Goal: Task Accomplishment & Management: Complete application form

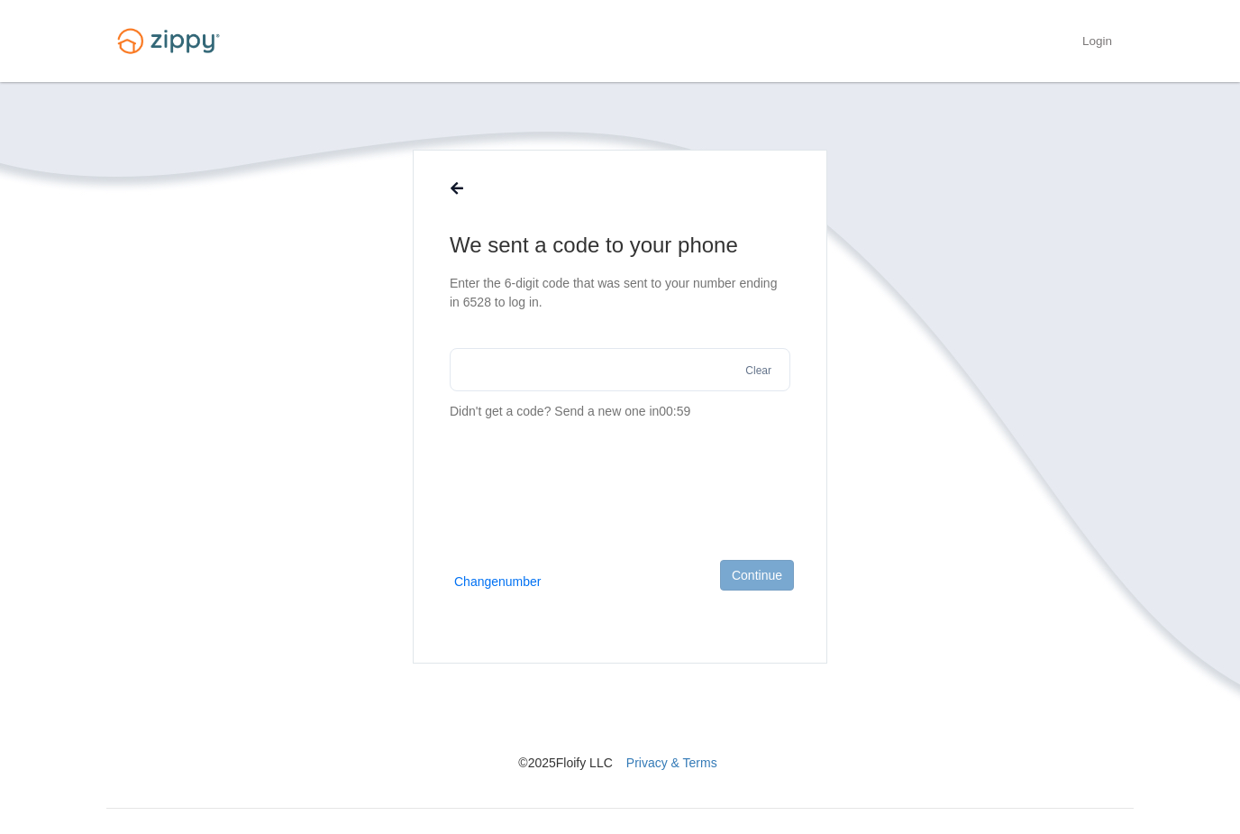
click at [578, 369] on input "text" at bounding box center [620, 369] width 341 height 43
click at [640, 386] on input "text" at bounding box center [620, 369] width 341 height 43
type input "******"
click at [763, 583] on button "Continue" at bounding box center [757, 575] width 74 height 31
click at [529, 575] on button "Change number" at bounding box center [497, 581] width 87 height 18
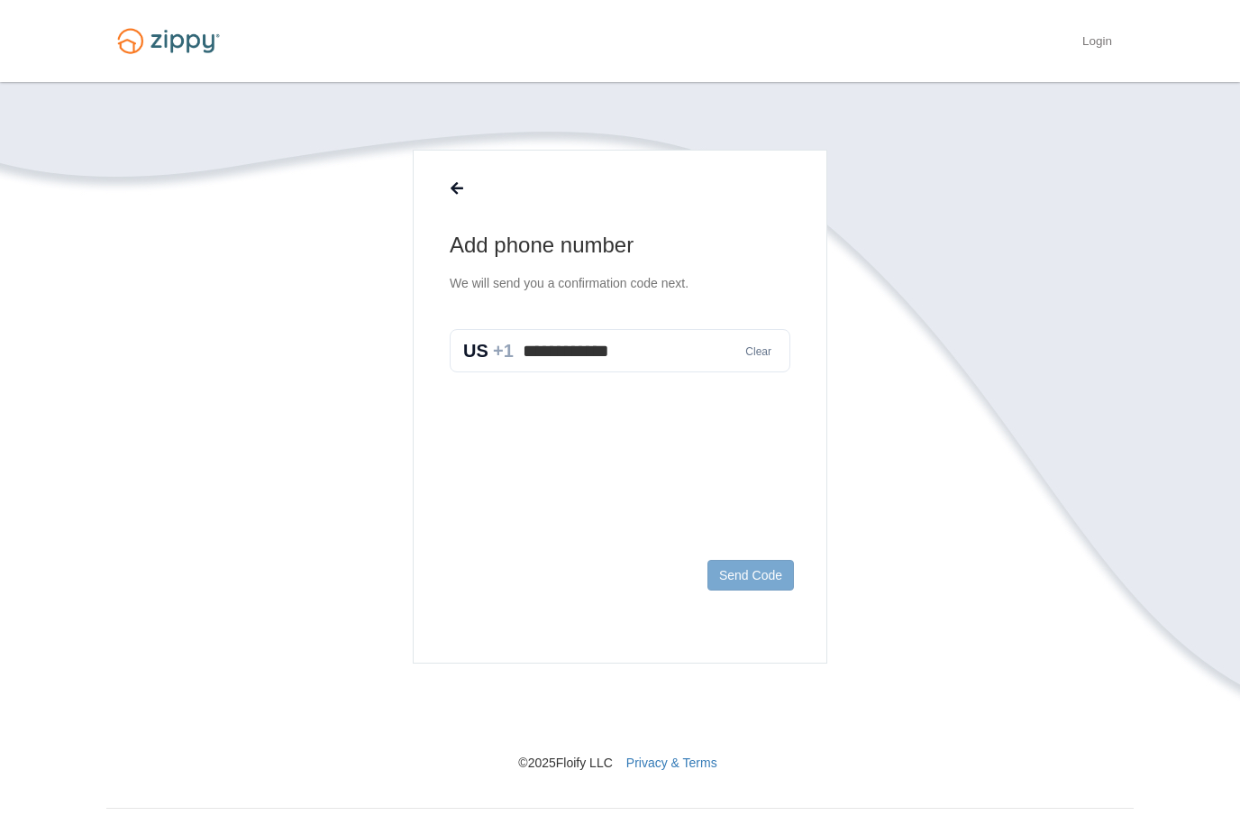
click at [762, 355] on button "Clear" at bounding box center [758, 351] width 37 height 17
click at [599, 358] on input "text" at bounding box center [620, 350] width 341 height 43
type input "**********"
click at [760, 566] on button "Send Code" at bounding box center [751, 575] width 87 height 31
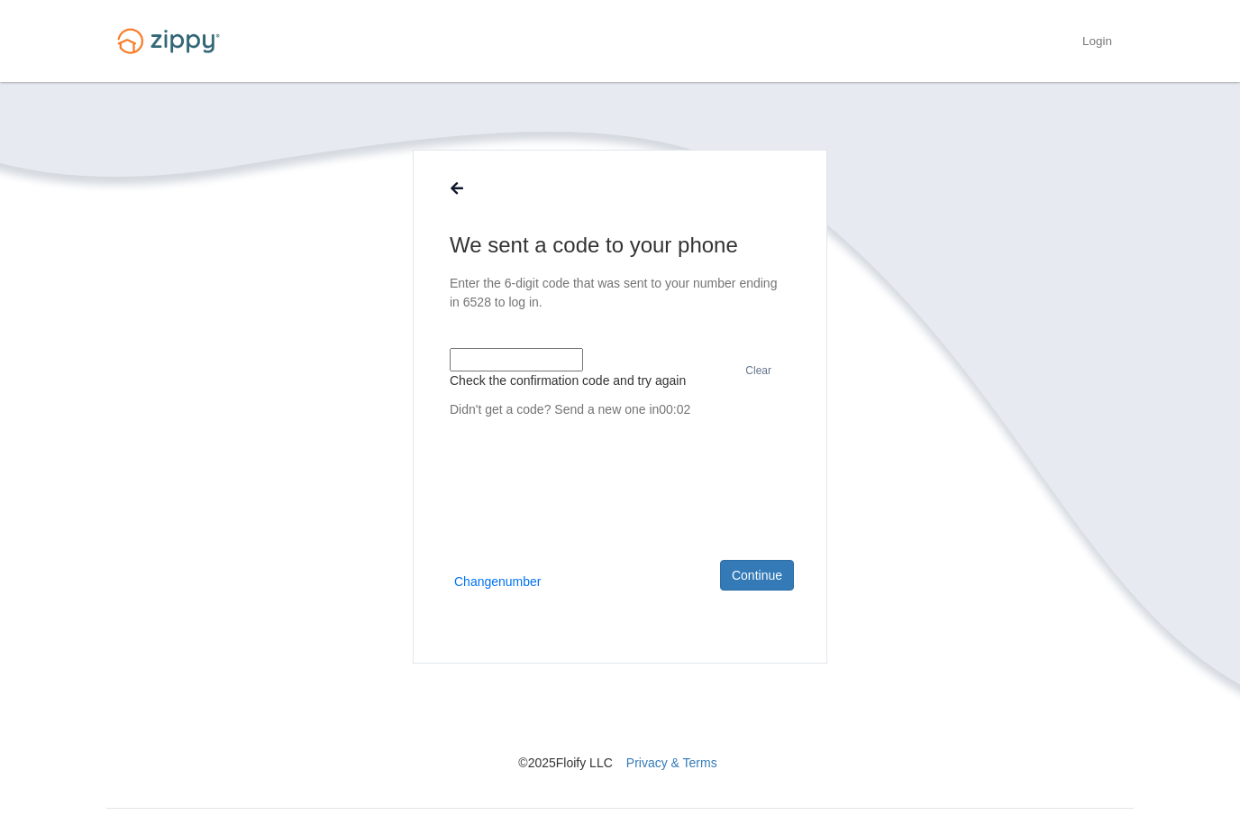
click at [583, 356] on input "text" at bounding box center [516, 359] width 133 height 23
click at [630, 428] on button "Send a new one" at bounding box center [599, 418] width 91 height 19
click at [583, 371] on input "text" at bounding box center [516, 359] width 133 height 23
click at [635, 437] on p "Didn't get a code? Send a new one" at bounding box center [620, 418] width 341 height 37
click at [505, 577] on button "Change number" at bounding box center [497, 581] width 87 height 18
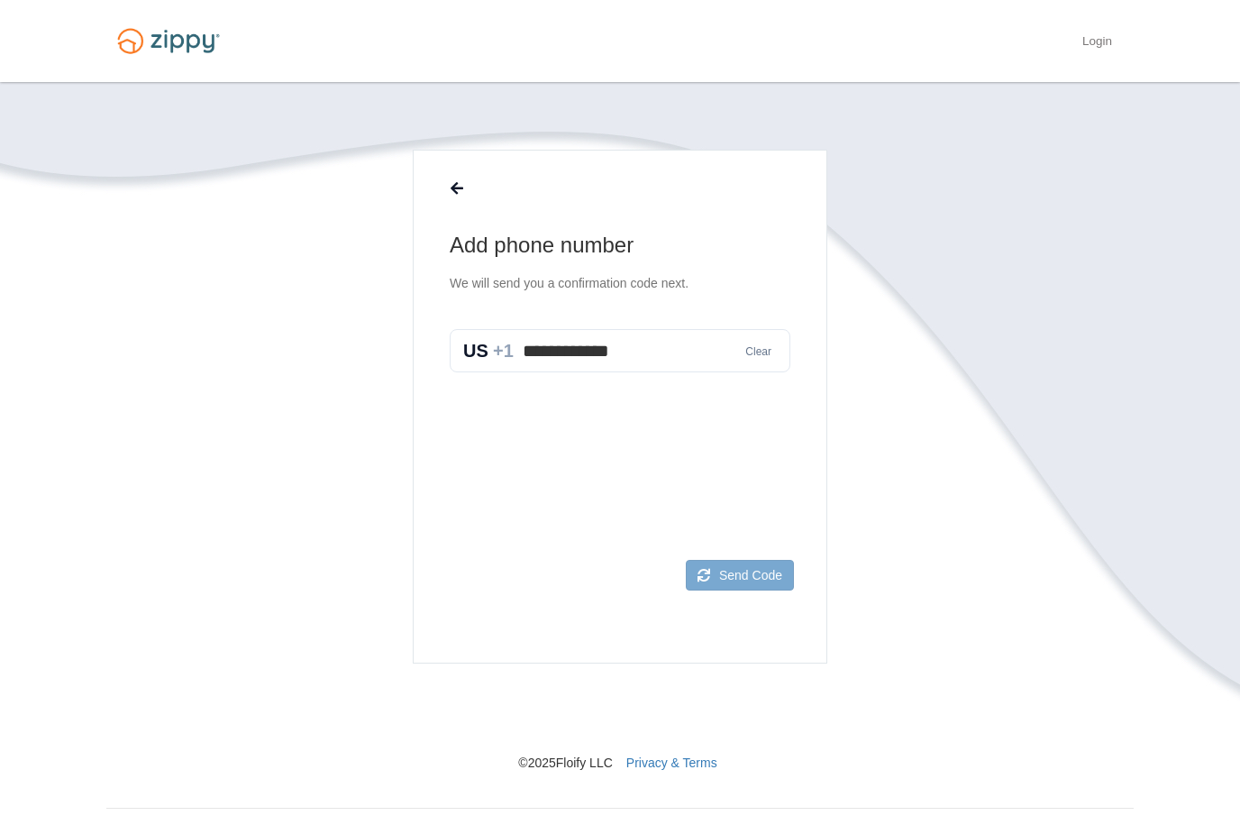
click at [722, 599] on footer "Send Code" at bounding box center [620, 603] width 413 height 117
click at [702, 601] on footer "Send Code" at bounding box center [620, 603] width 413 height 117
click at [468, 188] on button at bounding box center [457, 188] width 34 height 31
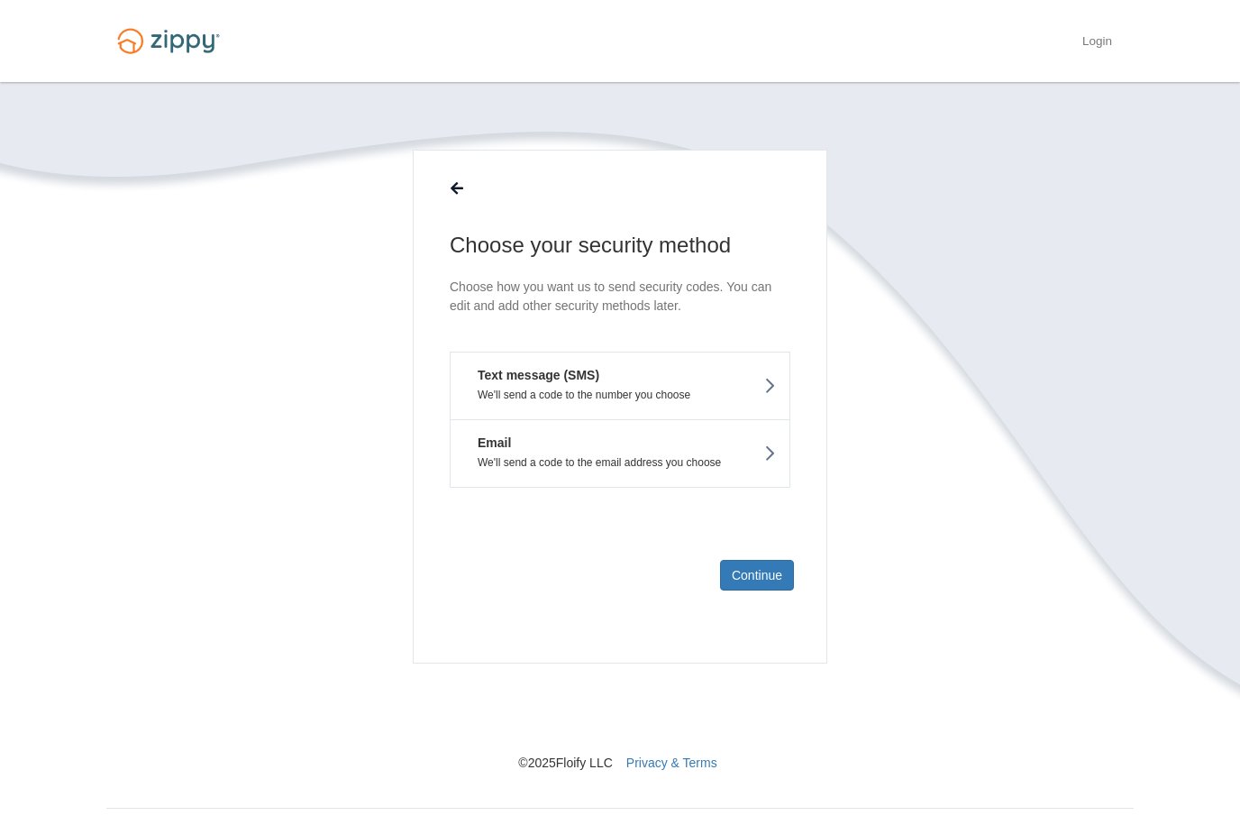
click at [661, 444] on button "Email We'll send a code to the email address you choose" at bounding box center [620, 453] width 341 height 69
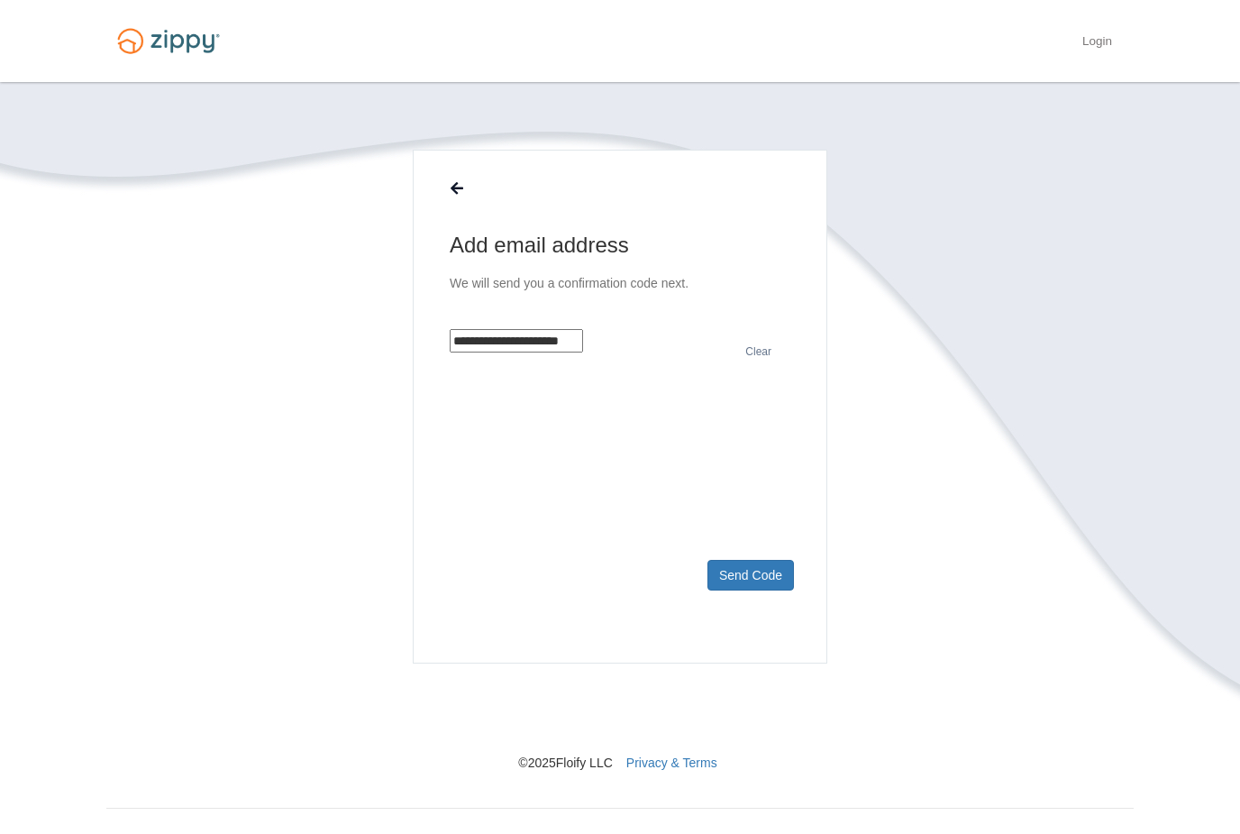
type input "**********"
click at [756, 576] on button "Send Code" at bounding box center [751, 575] width 87 height 31
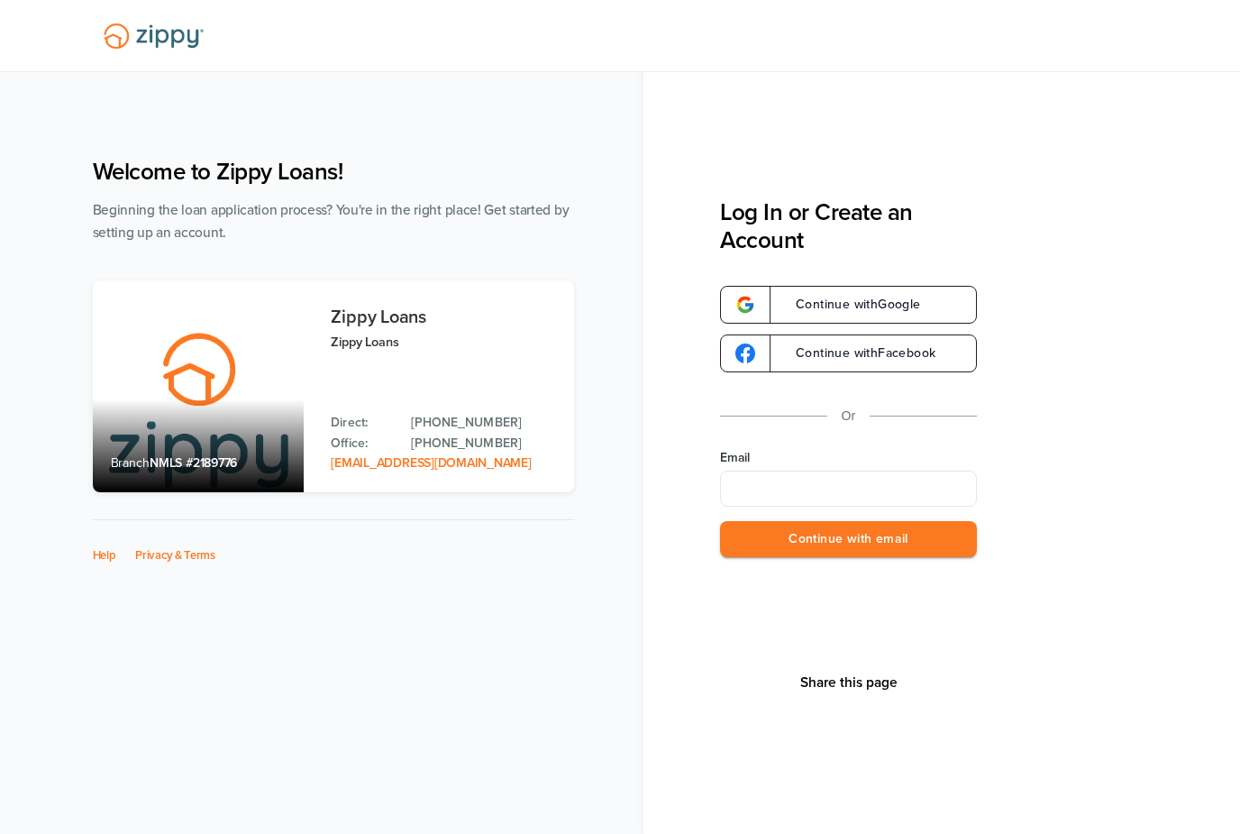
click at [813, 483] on input "Email" at bounding box center [848, 489] width 257 height 36
type input "**********"
click at [865, 545] on button "Continue with email" at bounding box center [848, 539] width 257 height 37
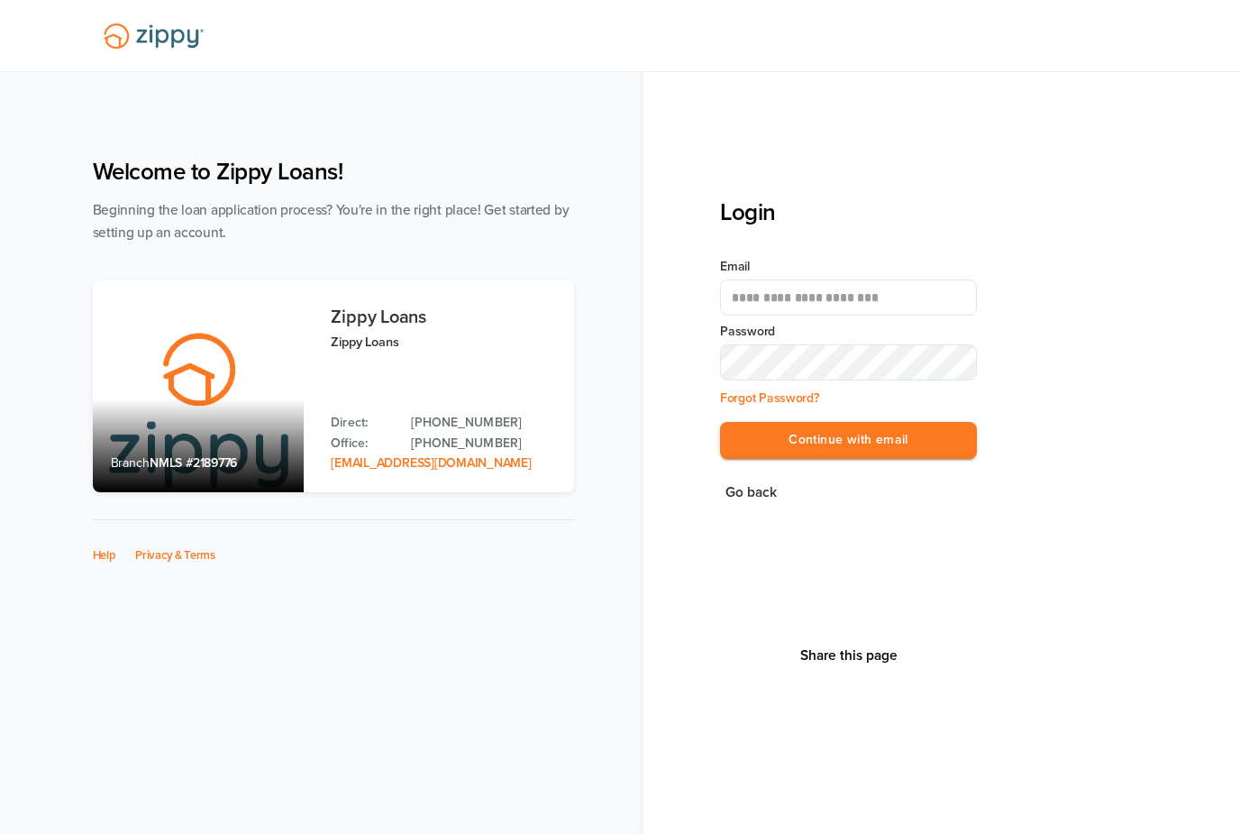
click at [781, 405] on link "Forgot Password?" at bounding box center [769, 397] width 99 height 15
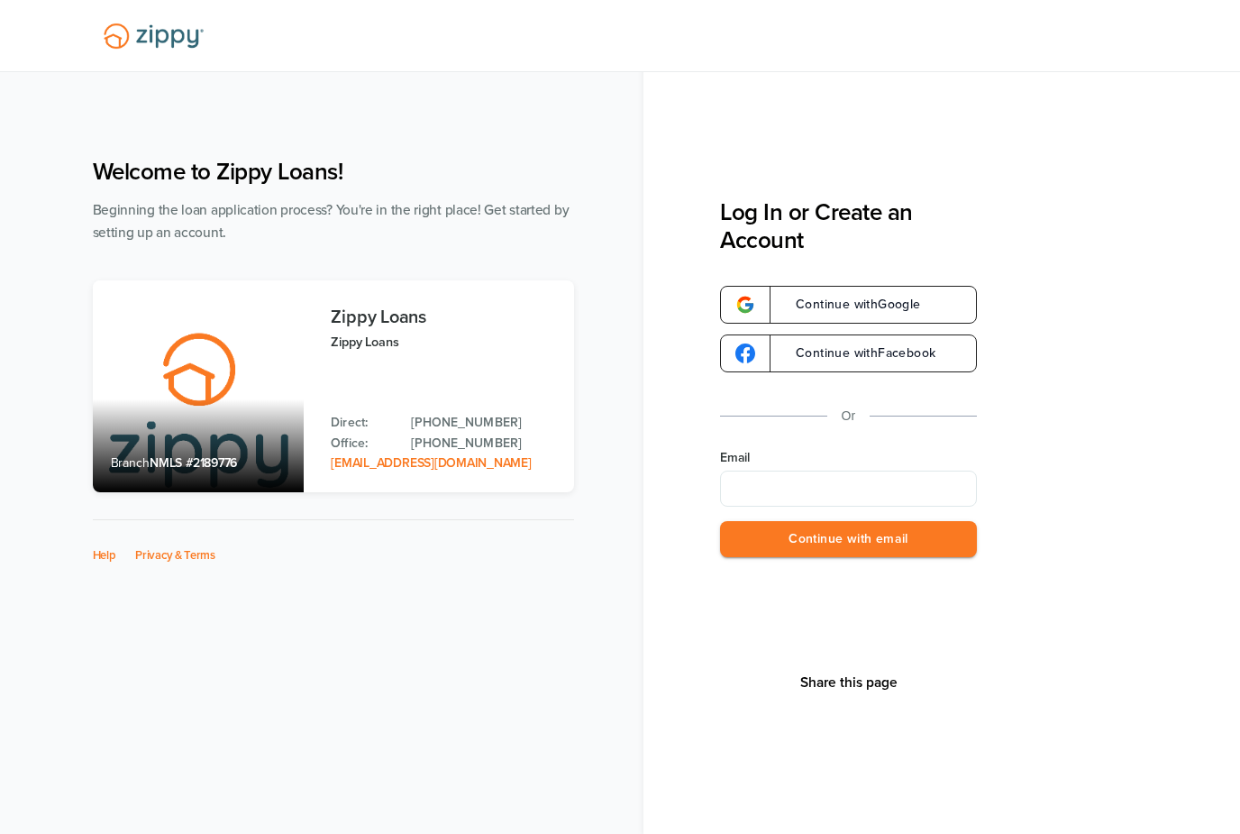
click at [841, 489] on input "Email" at bounding box center [848, 489] width 257 height 36
type input "**********"
click at [873, 537] on button "Continue with email" at bounding box center [848, 539] width 257 height 37
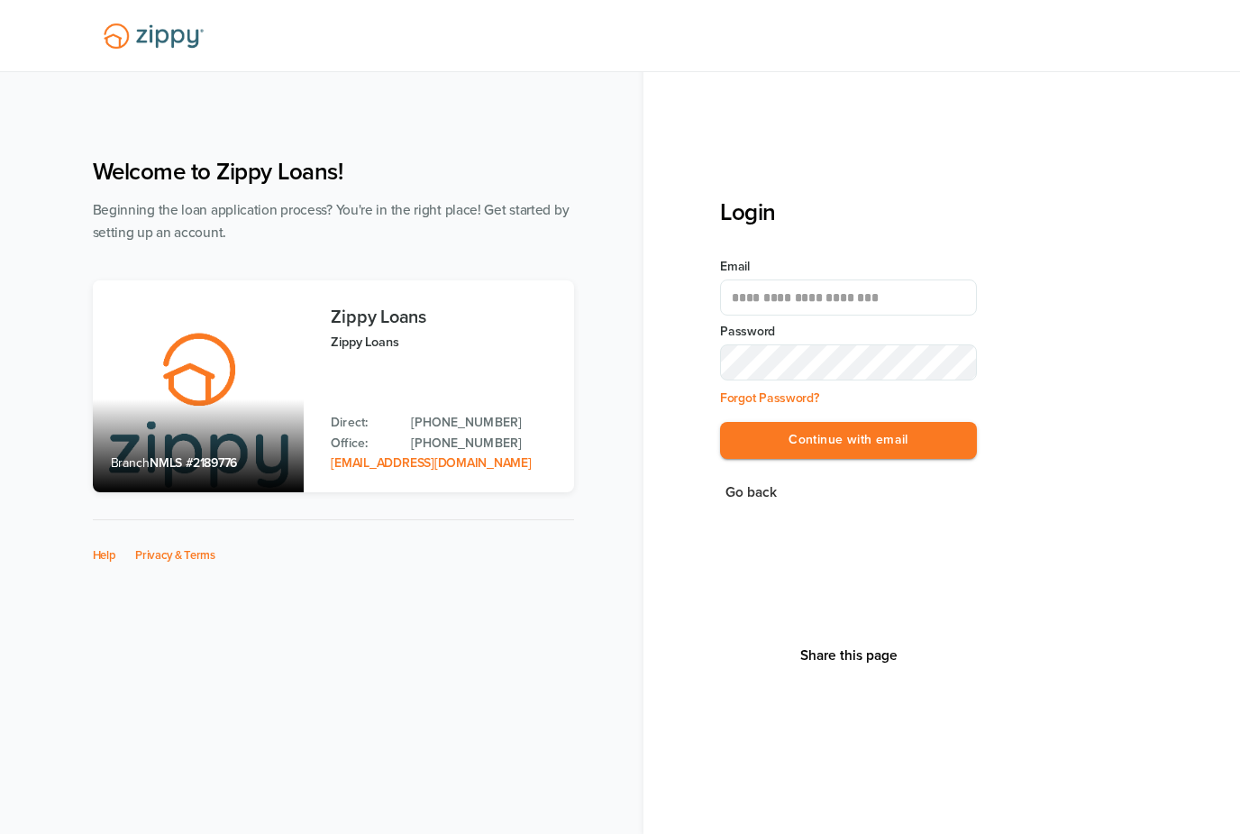
click at [848, 441] on button "Continue with email" at bounding box center [848, 440] width 257 height 37
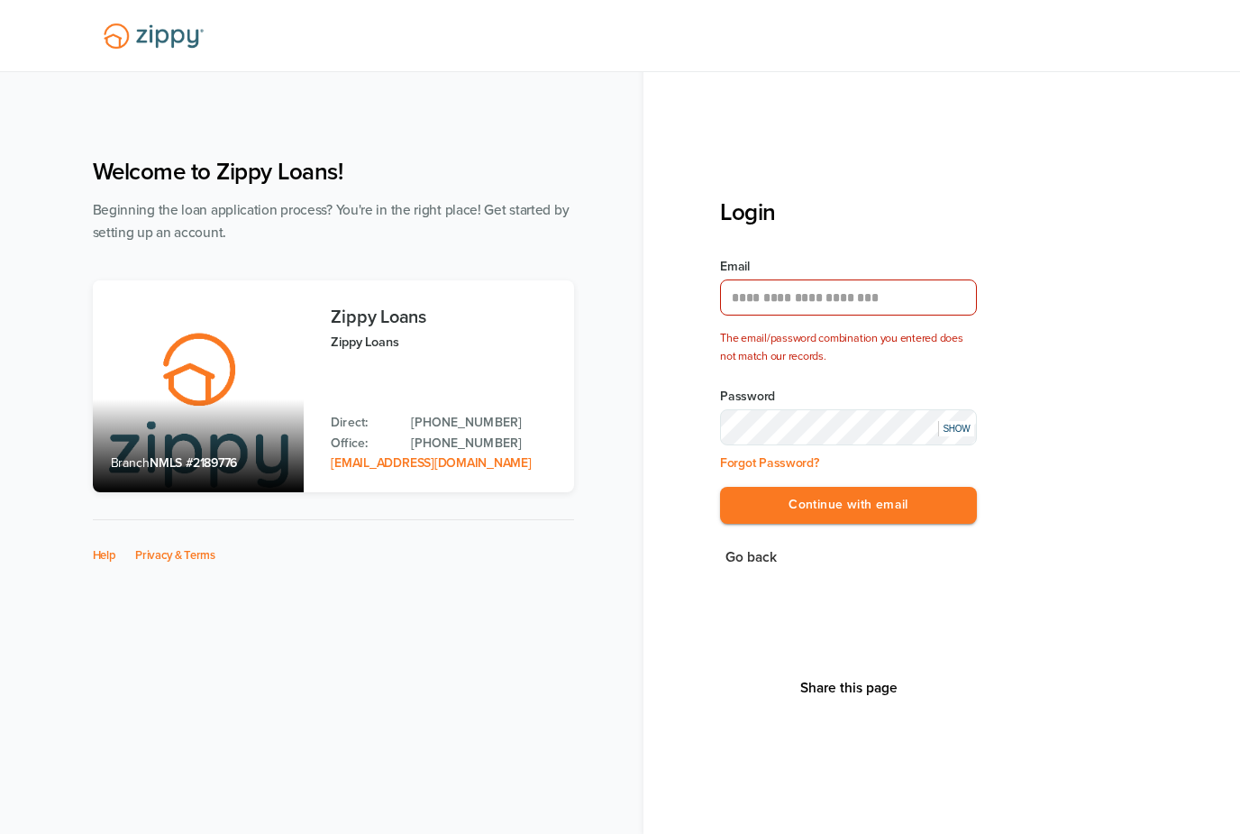
click at [964, 434] on div "SHOW" at bounding box center [956, 428] width 36 height 15
click at [890, 502] on button "Continue with email" at bounding box center [848, 505] width 257 height 37
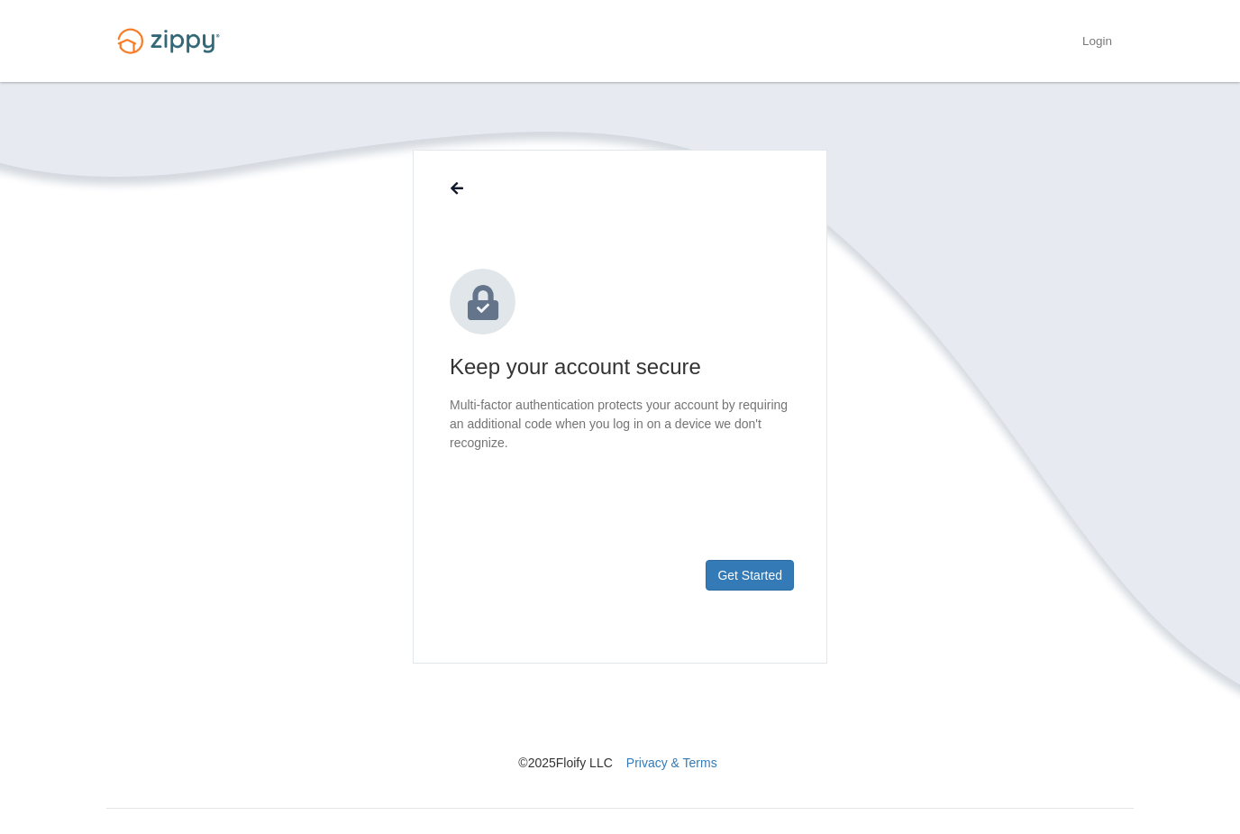
click at [750, 584] on button "Get Started" at bounding box center [750, 575] width 88 height 31
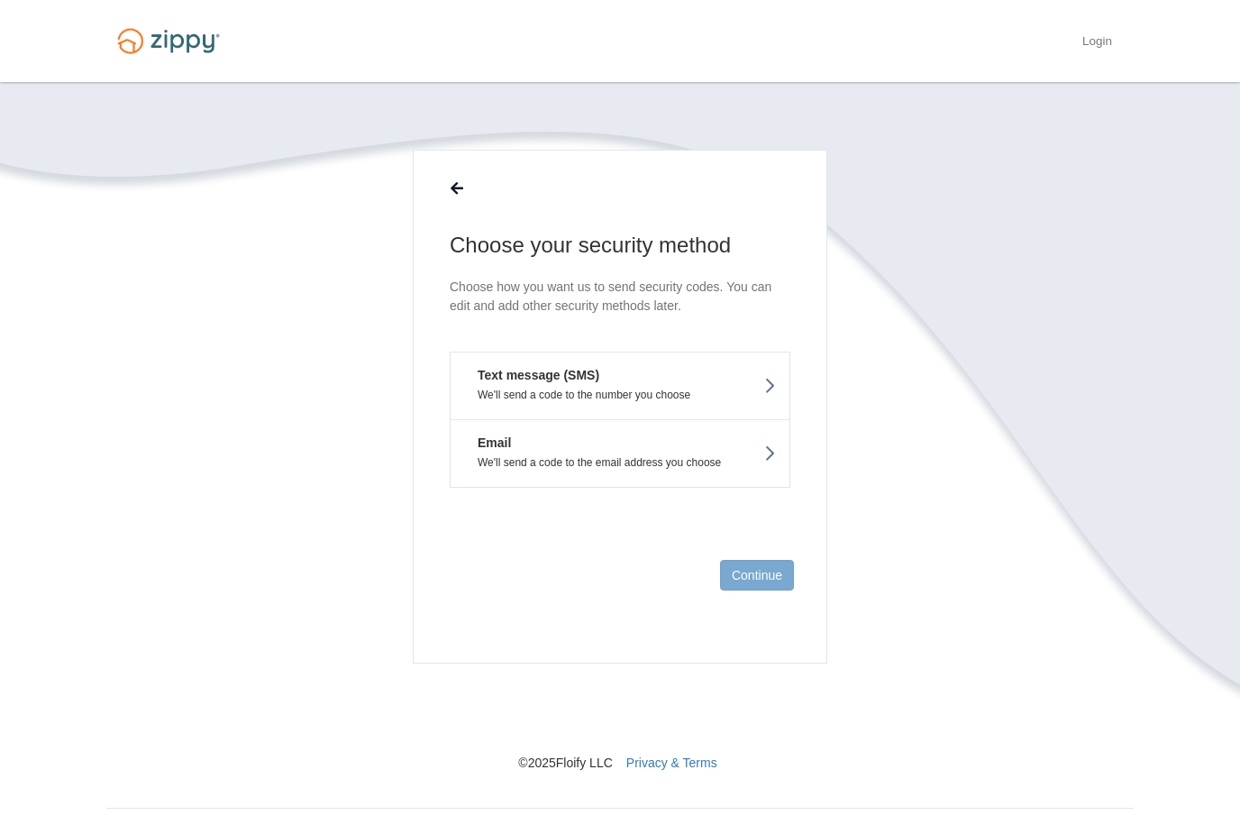
click at [716, 479] on button "Email We'll send a code to the email address you choose" at bounding box center [620, 453] width 341 height 69
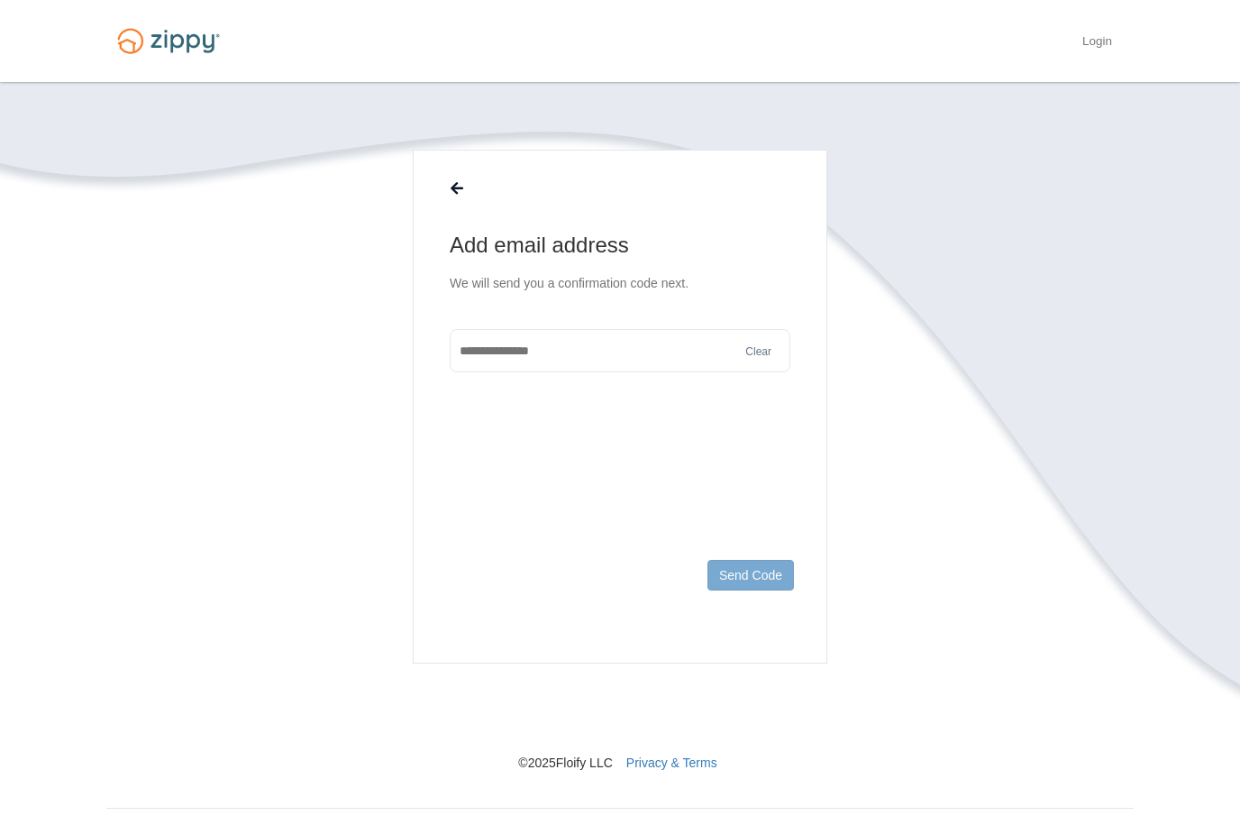
type input "**********"
click at [763, 568] on button "Send Code" at bounding box center [751, 575] width 87 height 31
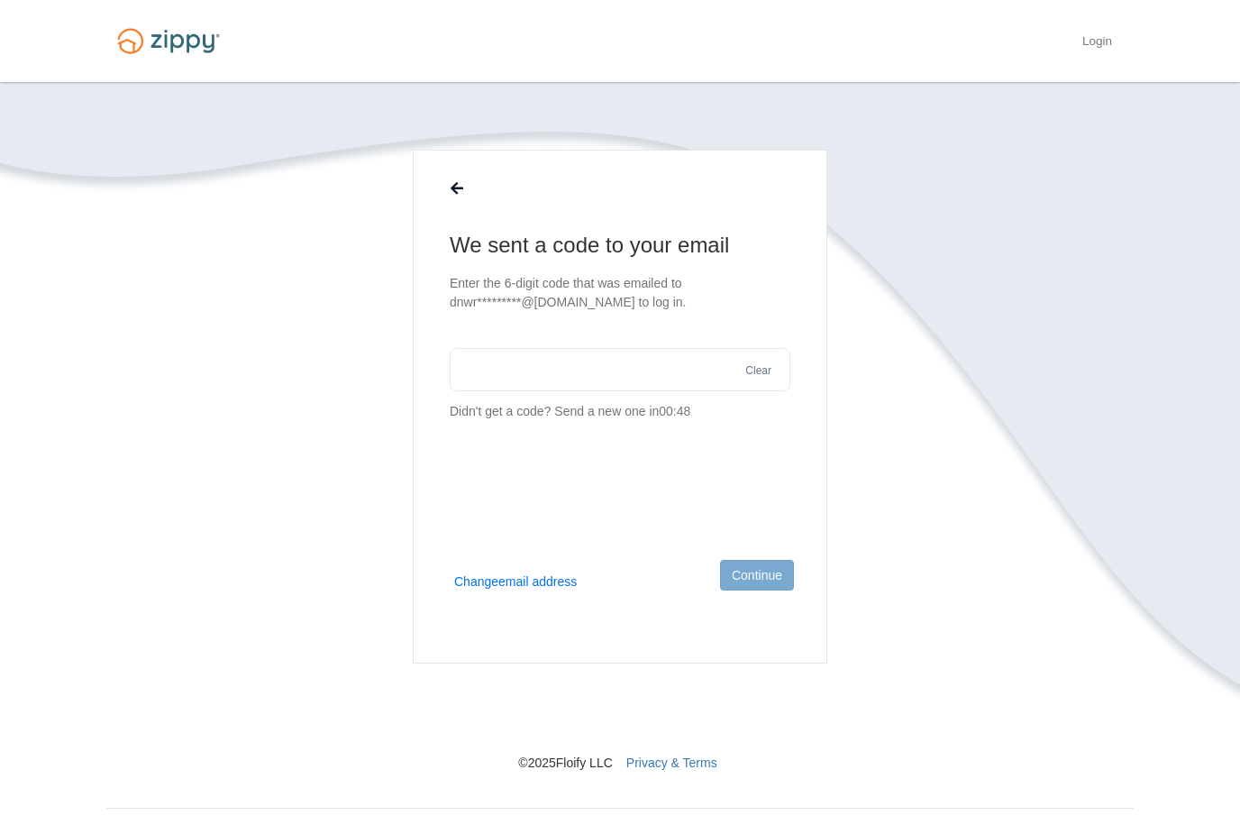
click at [504, 377] on input "text" at bounding box center [620, 369] width 341 height 43
type input "******"
click at [769, 573] on button "Continue" at bounding box center [757, 575] width 74 height 31
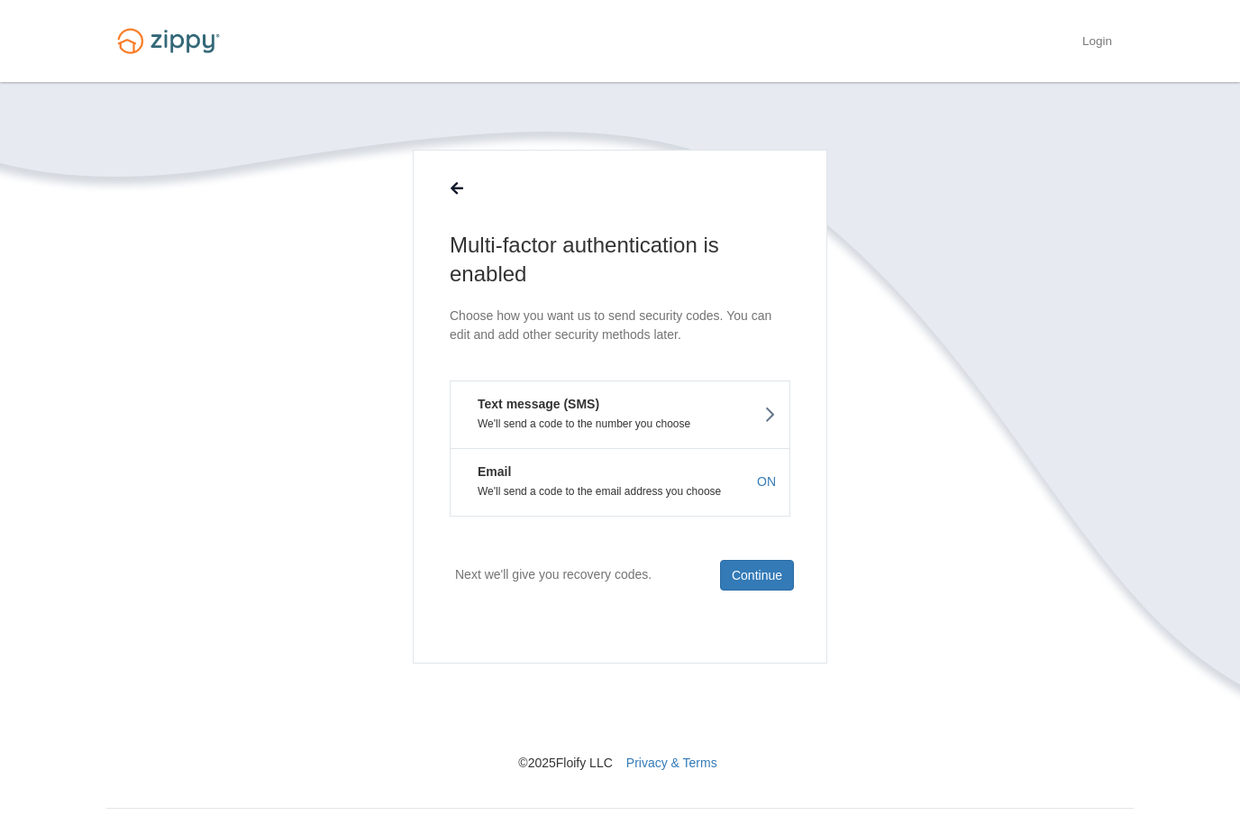
click at [767, 568] on button "Continue" at bounding box center [757, 575] width 74 height 31
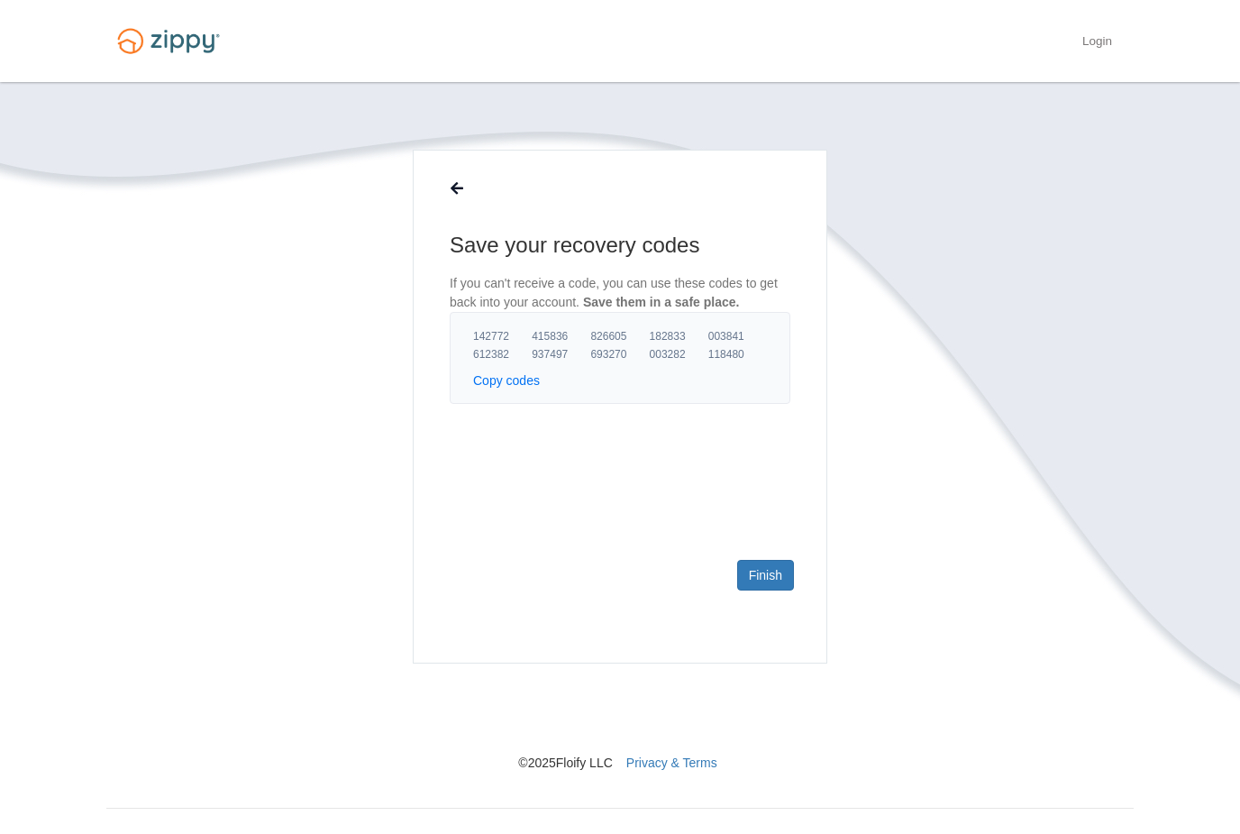
click at [771, 580] on link "Finish" at bounding box center [765, 575] width 57 height 31
